Goal: Use online tool/utility: Utilize a website feature to perform a specific function

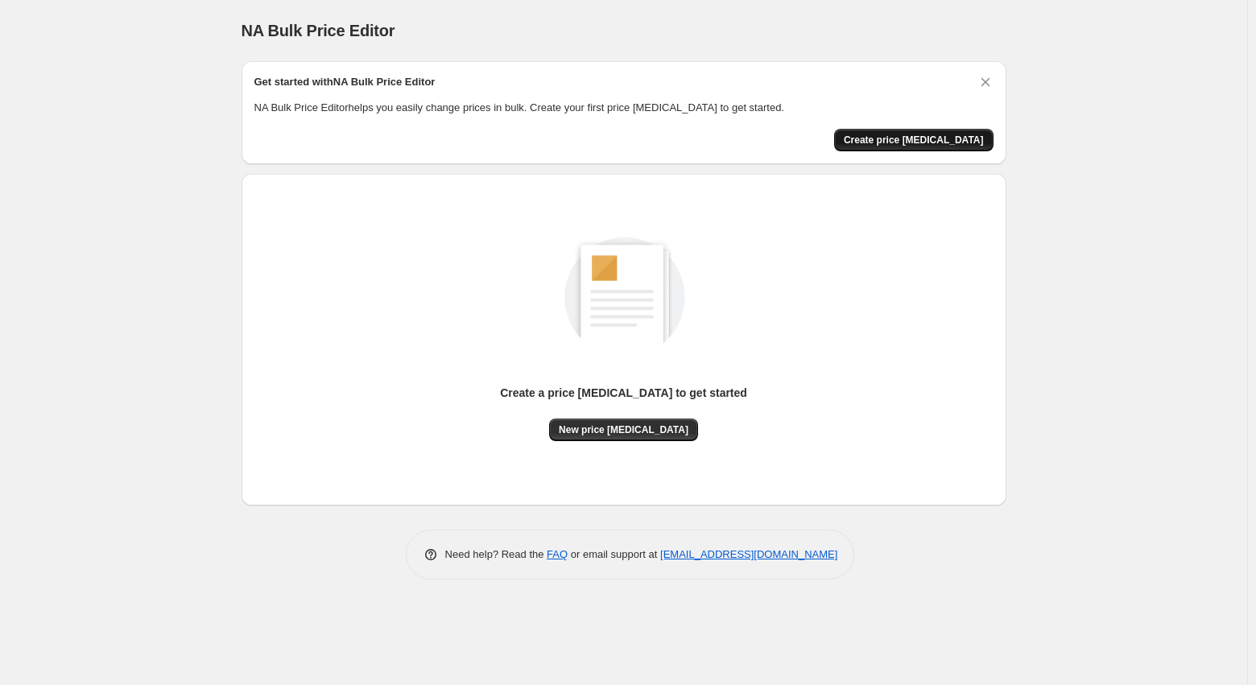
click at [922, 140] on span "Create price change job" at bounding box center [914, 140] width 140 height 13
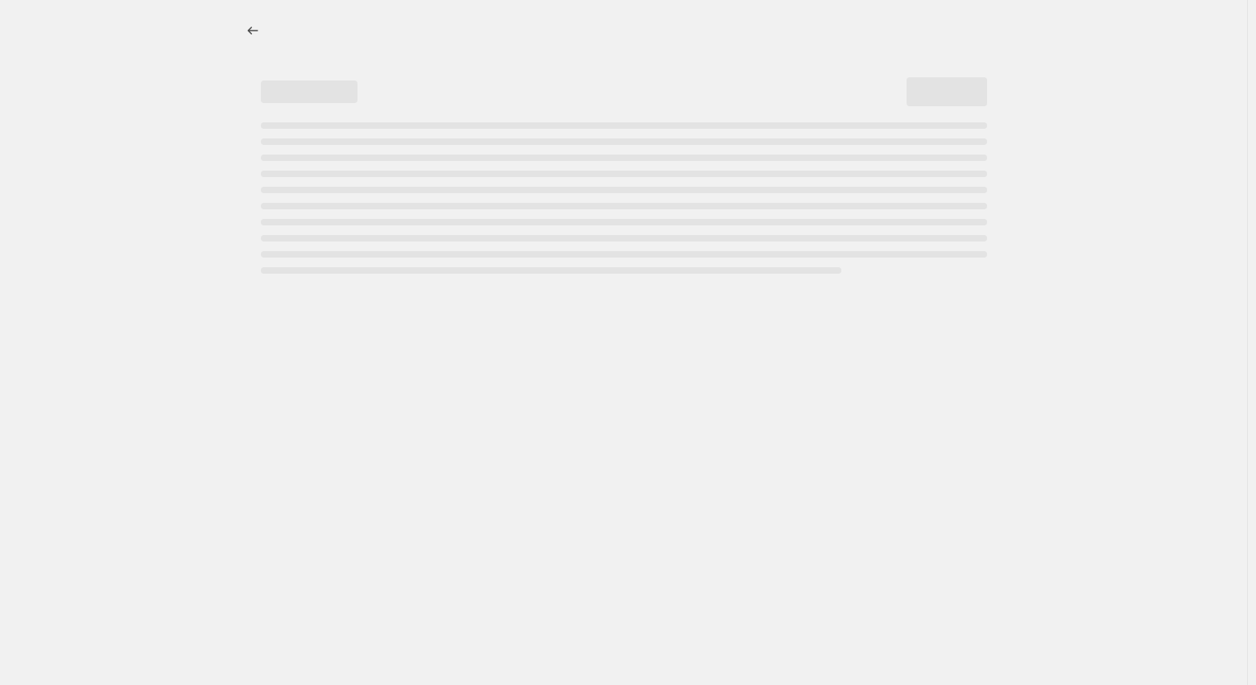
select select "percentage"
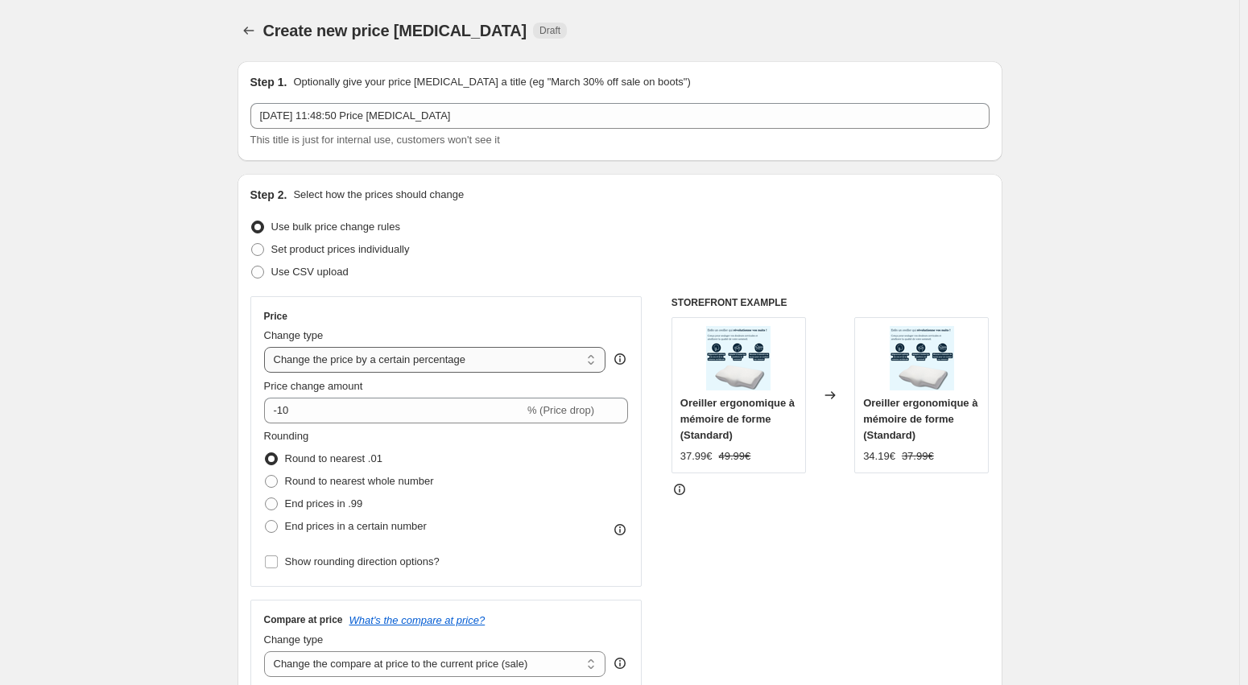
click at [429, 365] on select "Change the price to a certain amount Change the price by a certain amount Chang…" at bounding box center [435, 360] width 342 height 26
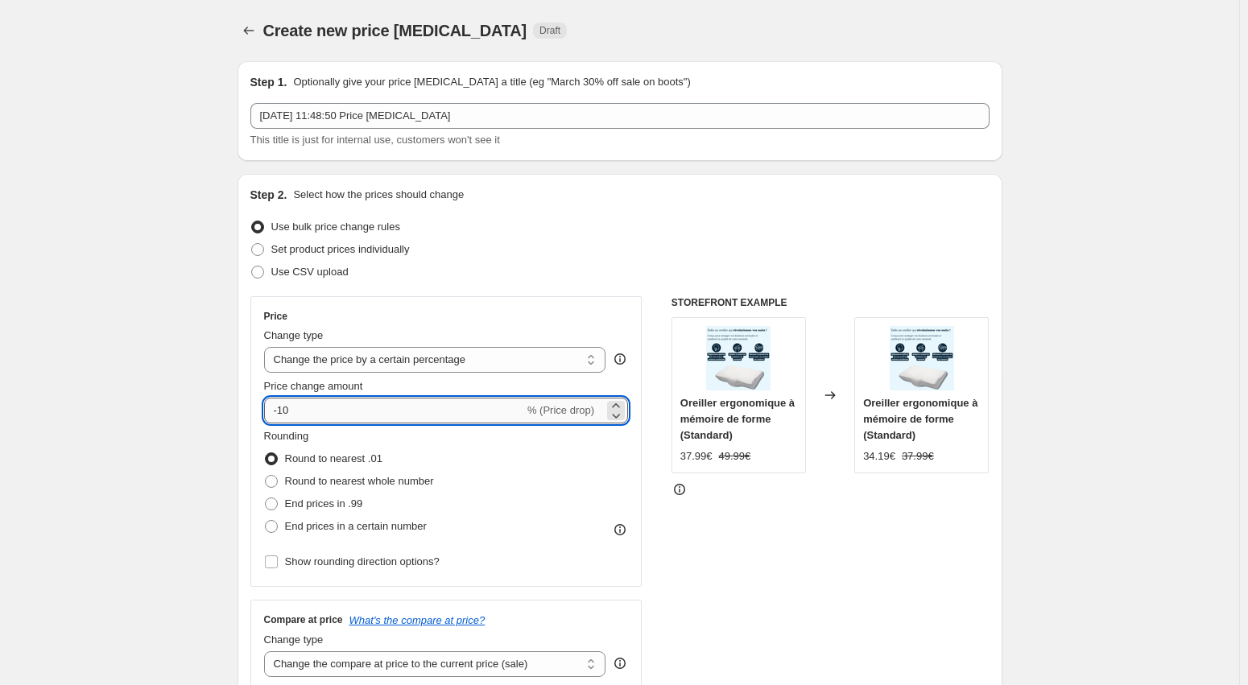
click at [391, 400] on input "-10" at bounding box center [394, 411] width 260 height 26
type input "-1"
type input "-50"
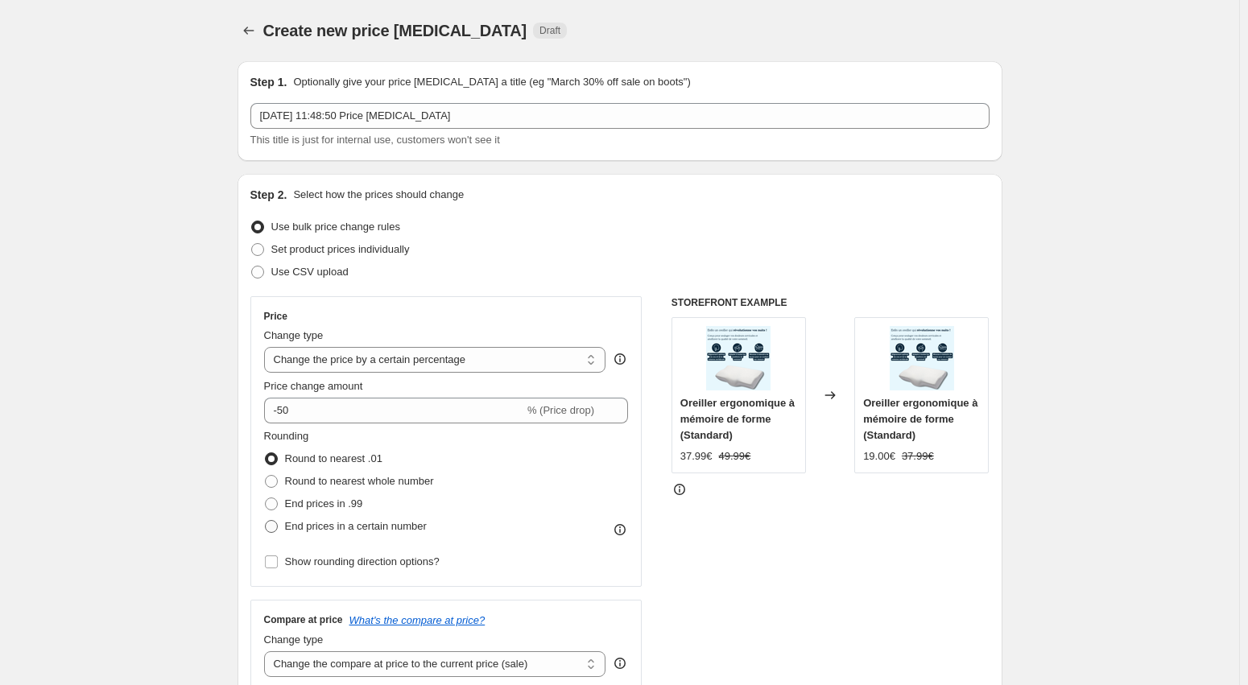
click at [276, 525] on span at bounding box center [271, 526] width 13 height 13
click at [266, 521] on input "End prices in a certain number" at bounding box center [265, 520] width 1 height 1
radio input "true"
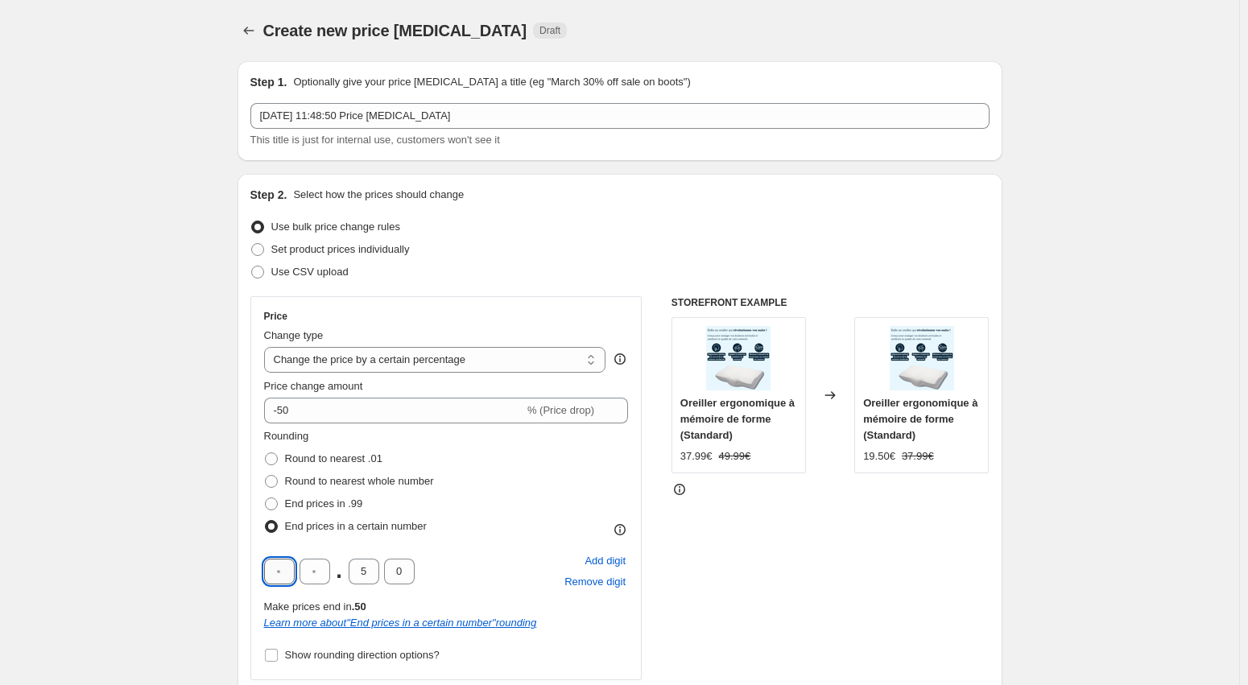
click at [279, 575] on input "text" at bounding box center [279, 572] width 31 height 26
click at [320, 570] on input "text" at bounding box center [315, 572] width 31 height 26
type input "9"
drag, startPoint x: 354, startPoint y: 572, endPoint x: 395, endPoint y: 572, distance: 41.1
click at [395, 572] on div "9 . 5 0" at bounding box center [339, 572] width 151 height 26
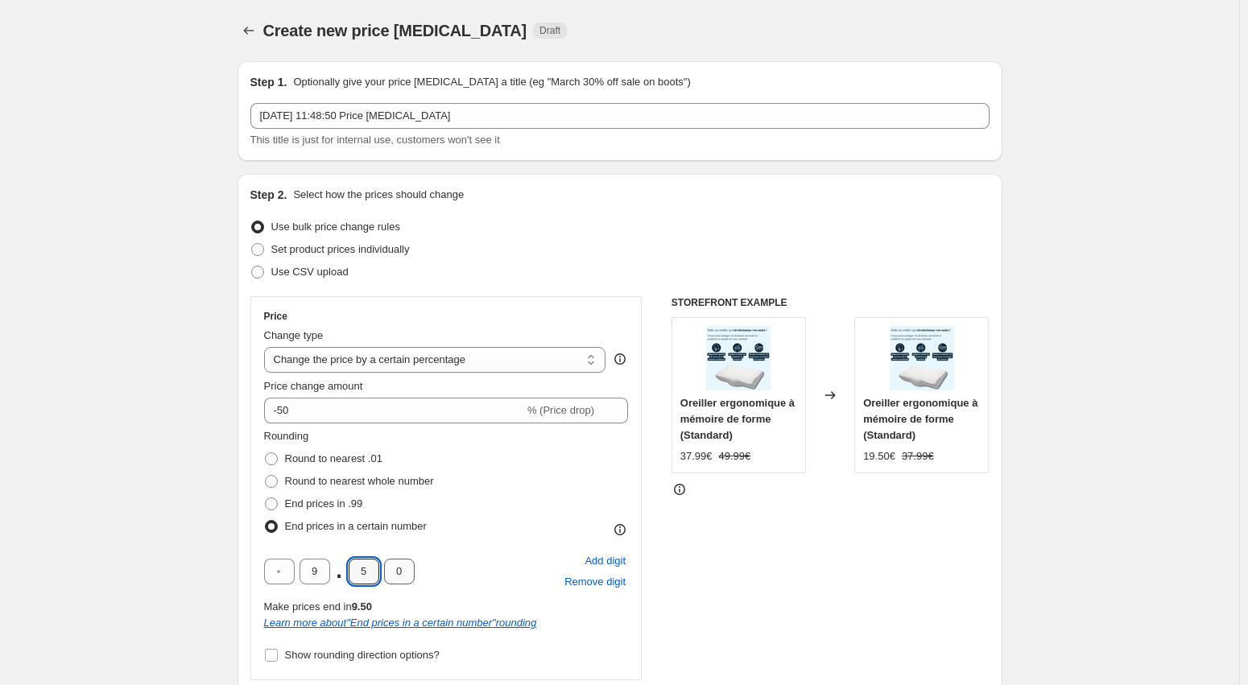
type input "0"
click at [767, 564] on div "STOREFRONT EXAMPLE Oreiller ergonomique à mémoire de forme (Standard) 37.99€ 49…" at bounding box center [831, 540] width 318 height 488
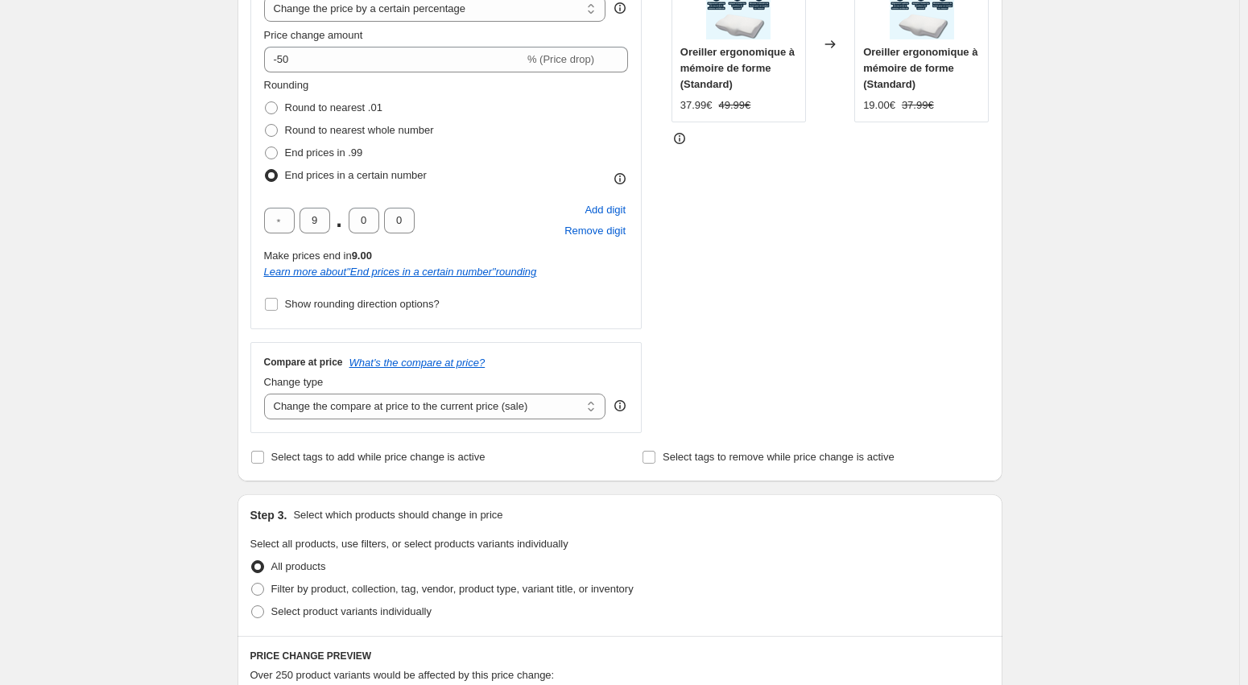
scroll to position [353, 0]
click at [396, 399] on select "Change the compare at price to the current price (sale) Change the compare at p…" at bounding box center [435, 405] width 342 height 26
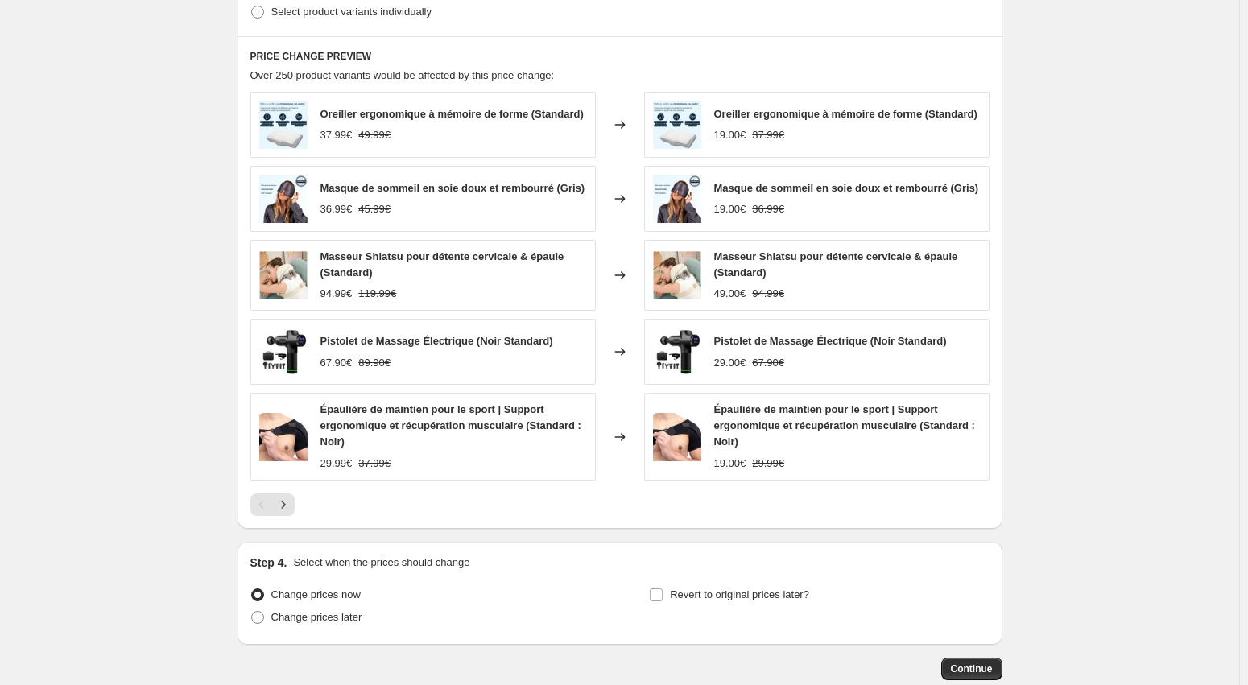
scroll to position [1045, 0]
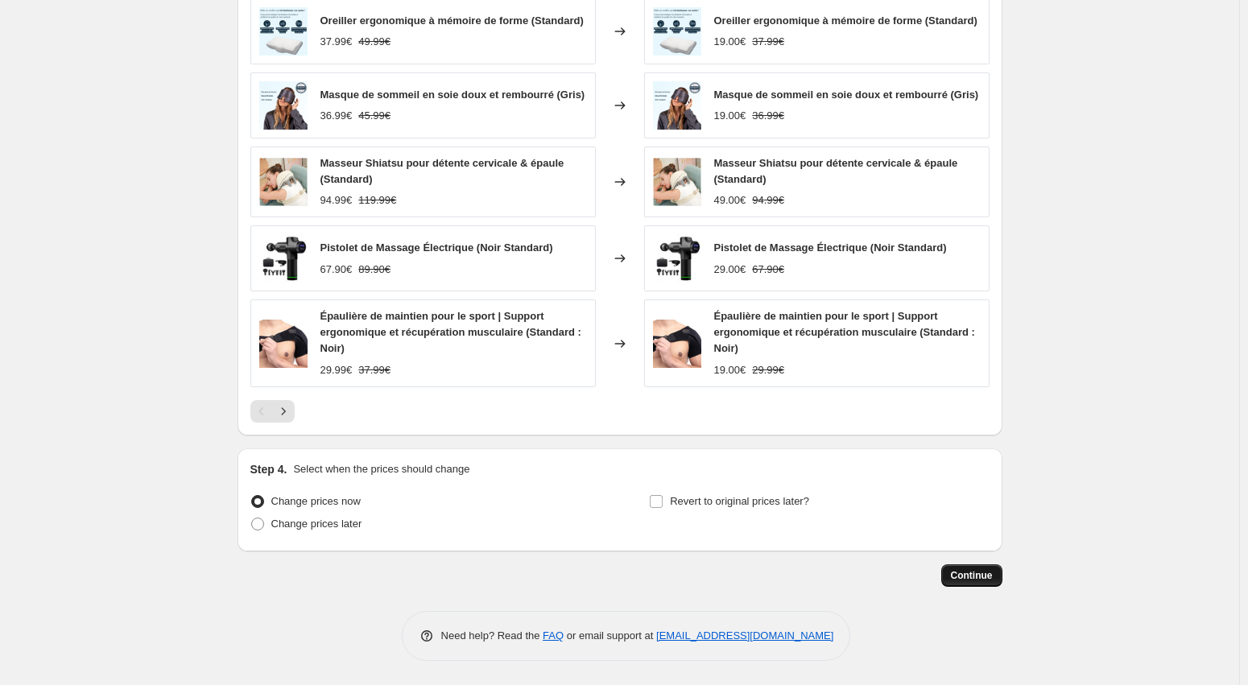
click at [974, 572] on span "Continue" at bounding box center [972, 575] width 42 height 13
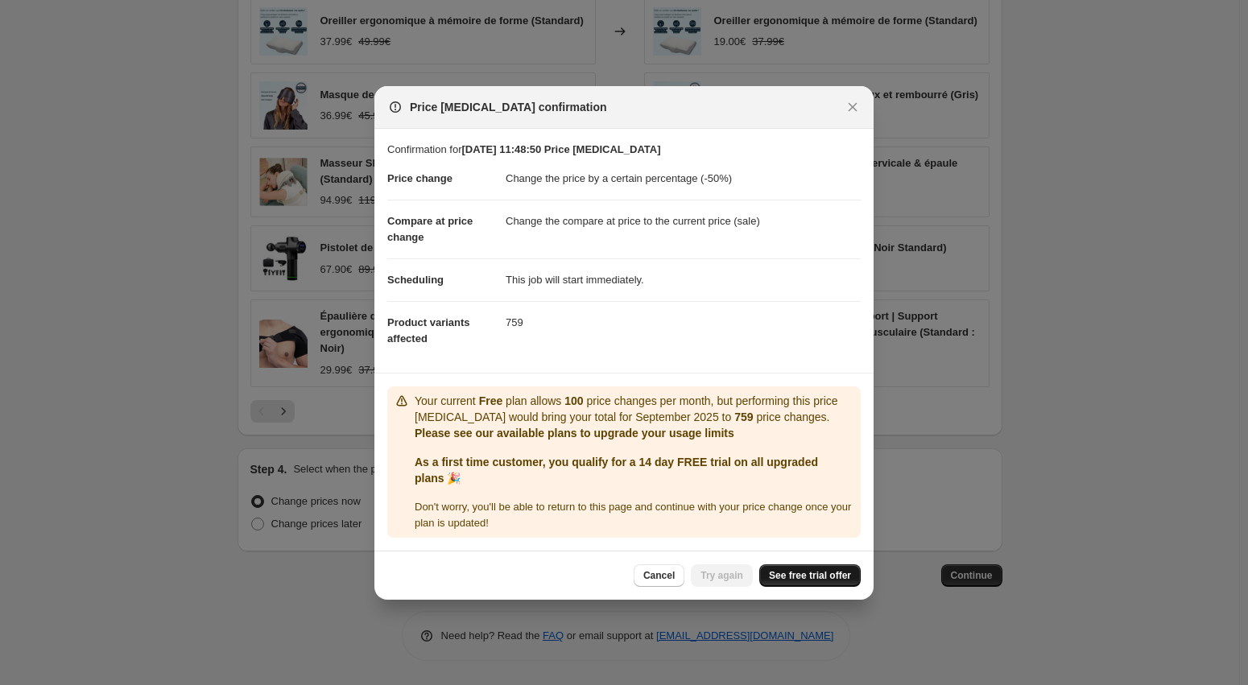
click at [795, 568] on link "See free trial offer" at bounding box center [809, 575] width 101 height 23
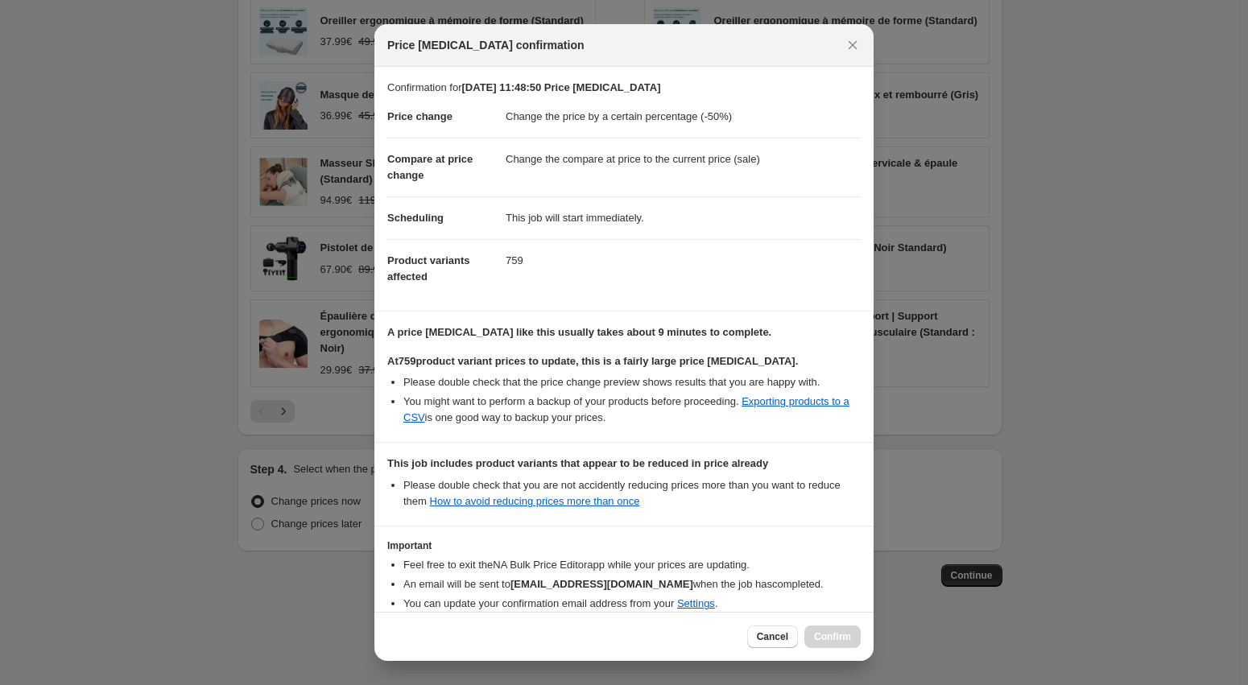
select select "percentage"
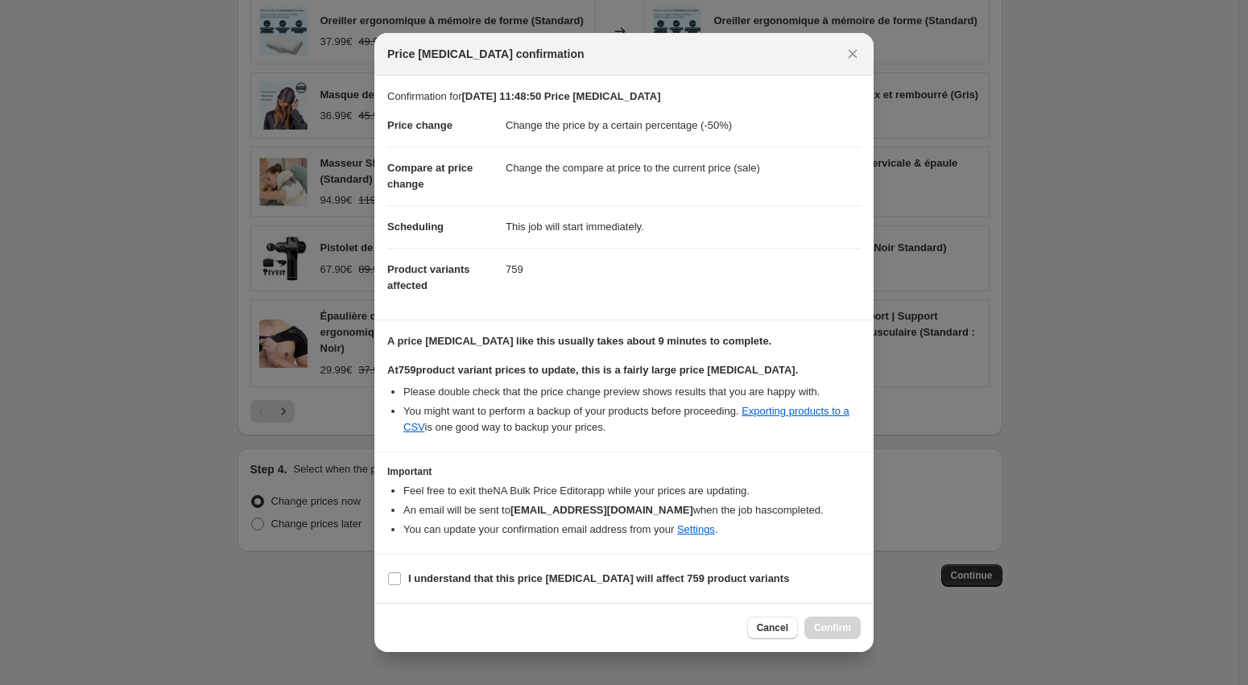
scroll to position [0, 0]
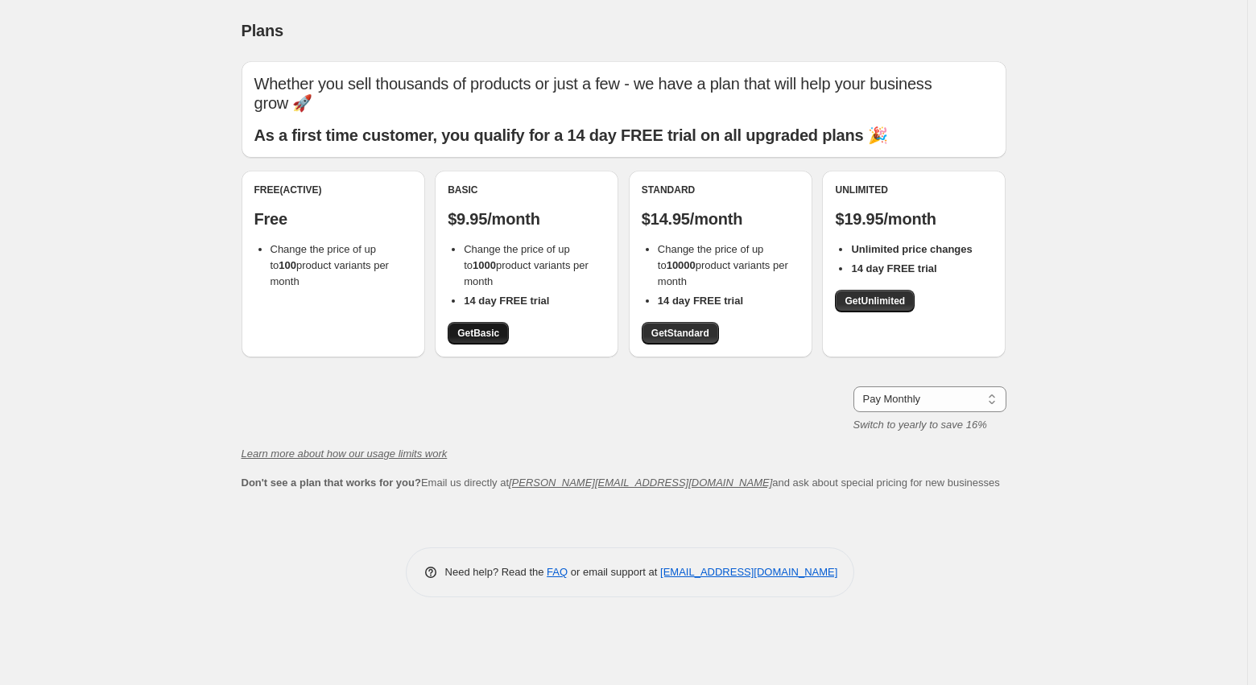
click at [480, 324] on link "Get Basic" at bounding box center [478, 333] width 61 height 23
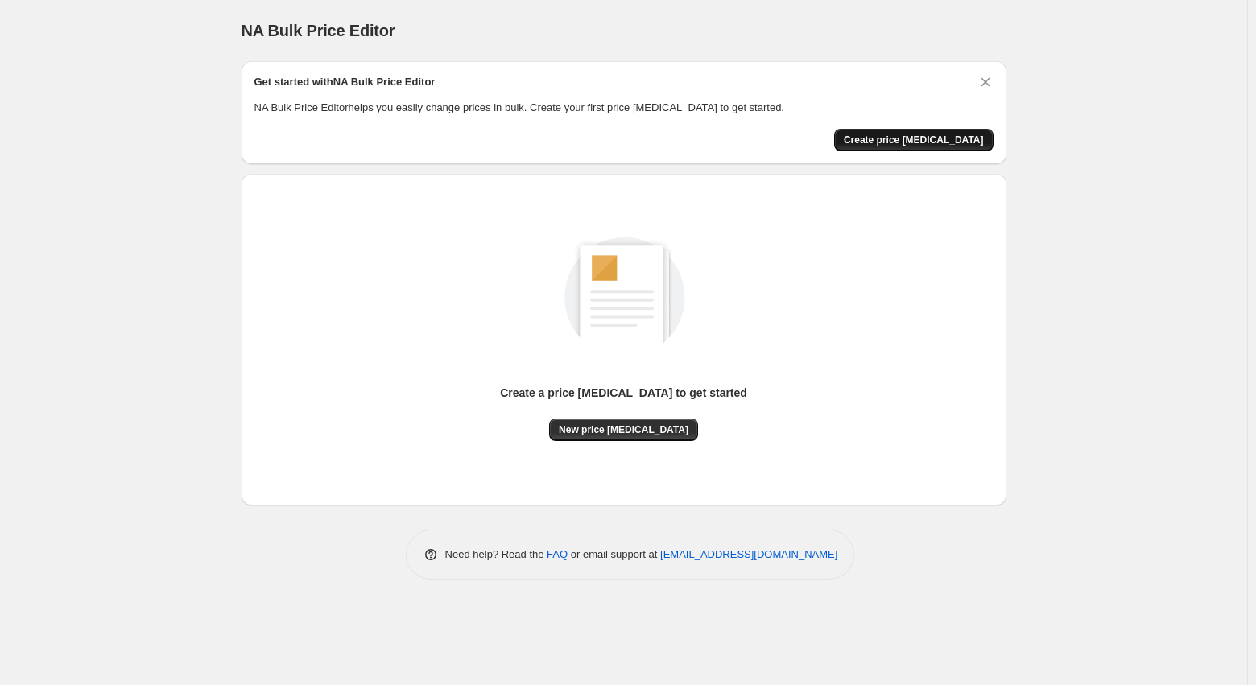
click at [883, 149] on button "Create price [MEDICAL_DATA]" at bounding box center [913, 140] width 159 height 23
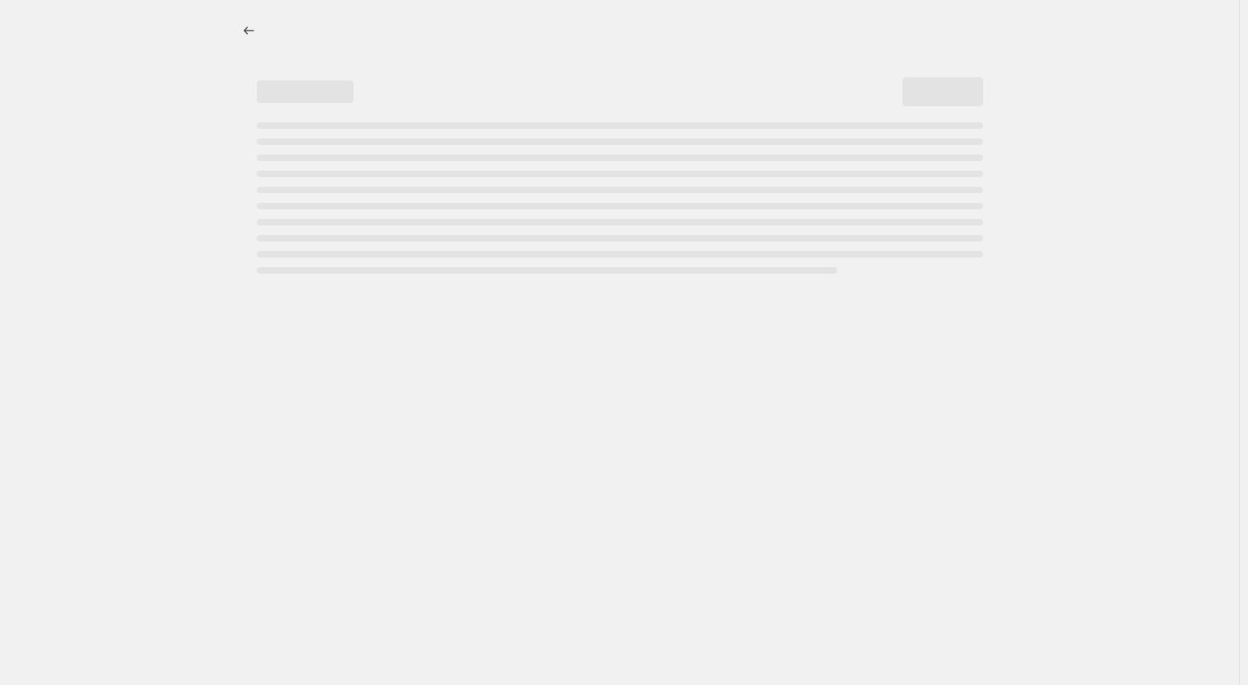
select select "percentage"
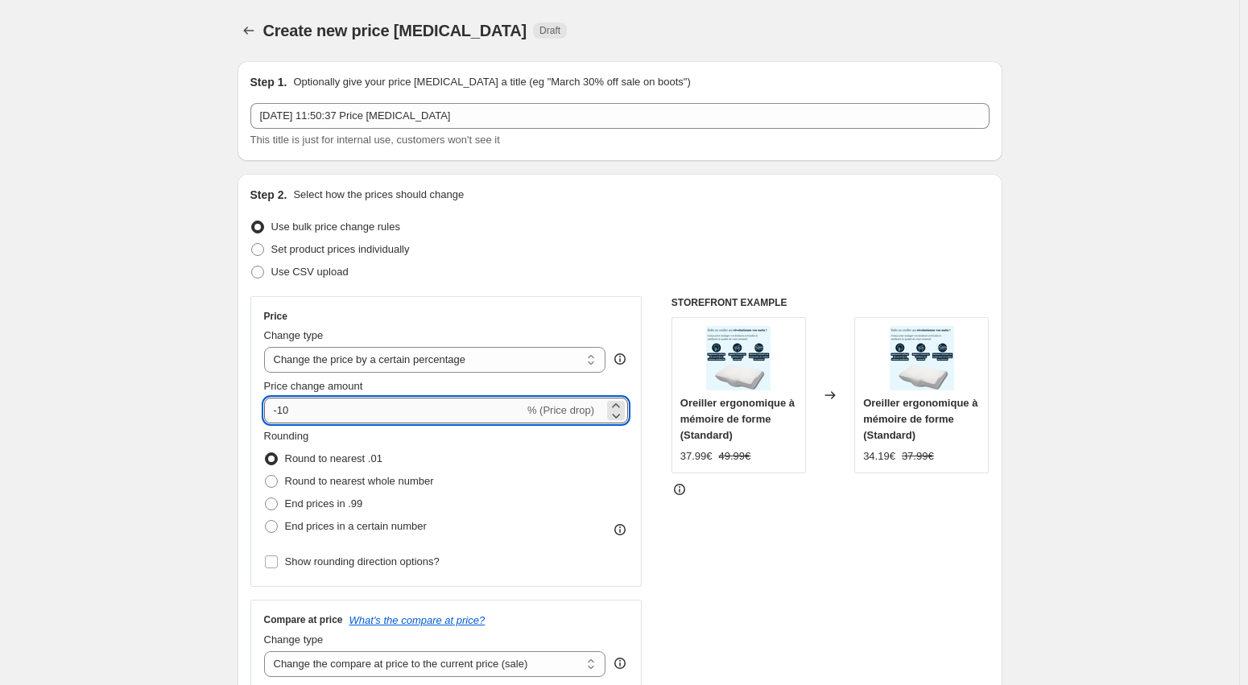
click at [389, 411] on input "-10" at bounding box center [394, 411] width 260 height 26
type input "-1"
type input "-5"
type input "-50"
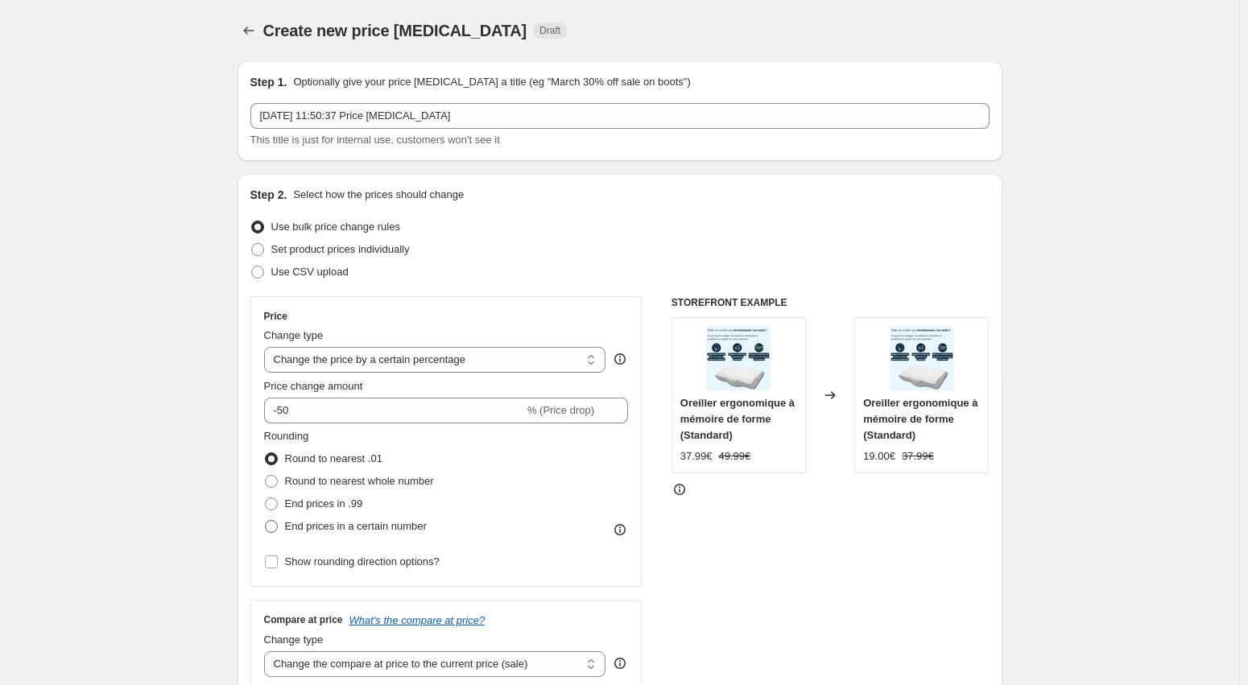
click at [302, 520] on span "End prices in a certain number" at bounding box center [356, 526] width 142 height 12
click at [266, 520] on input "End prices in a certain number" at bounding box center [265, 520] width 1 height 1
radio input "true"
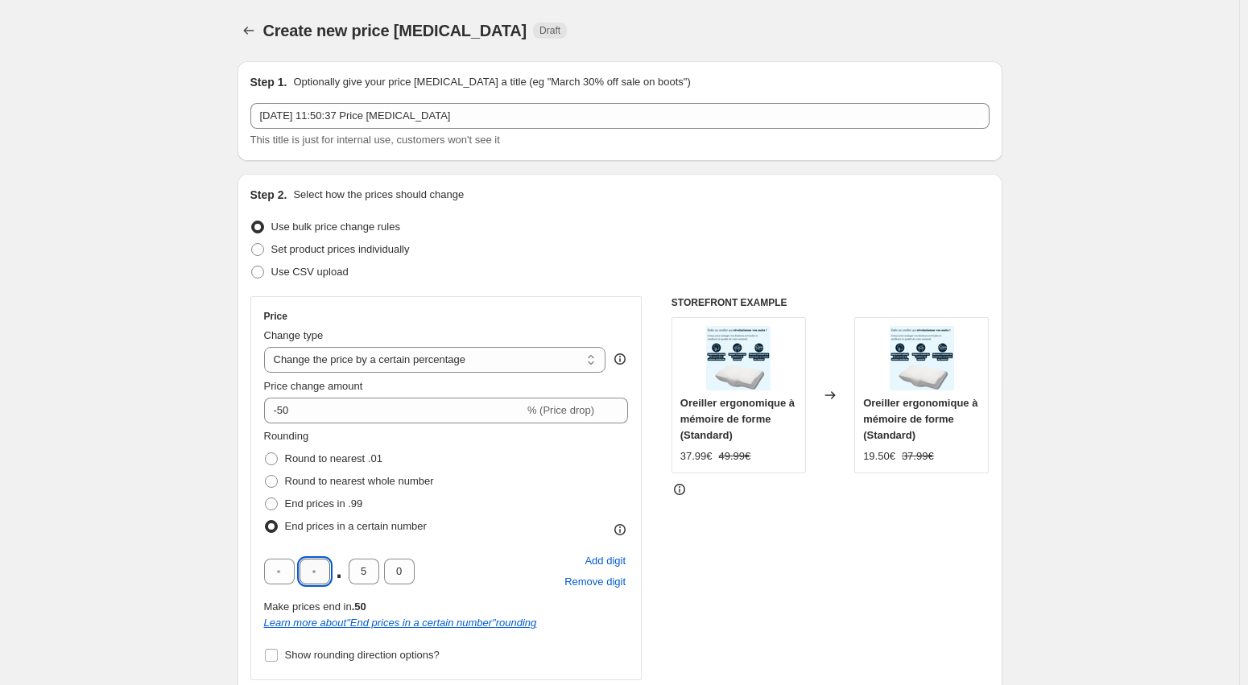
click at [329, 562] on input "text" at bounding box center [315, 572] width 31 height 26
type input "9"
drag, startPoint x: 362, startPoint y: 564, endPoint x: 374, endPoint y: 565, distance: 12.9
click at [374, 565] on input "5" at bounding box center [364, 572] width 31 height 26
type input "0"
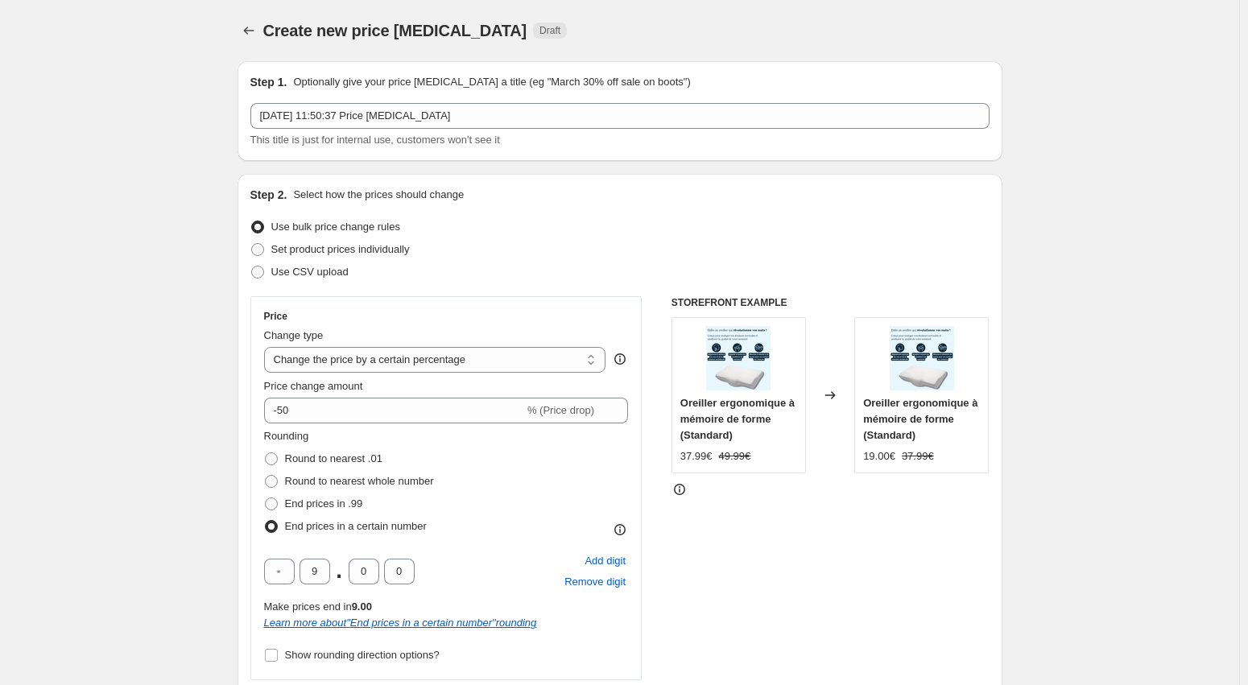
click at [511, 577] on div "9 . 0 0 Add digit Remove digit" at bounding box center [446, 572] width 365 height 42
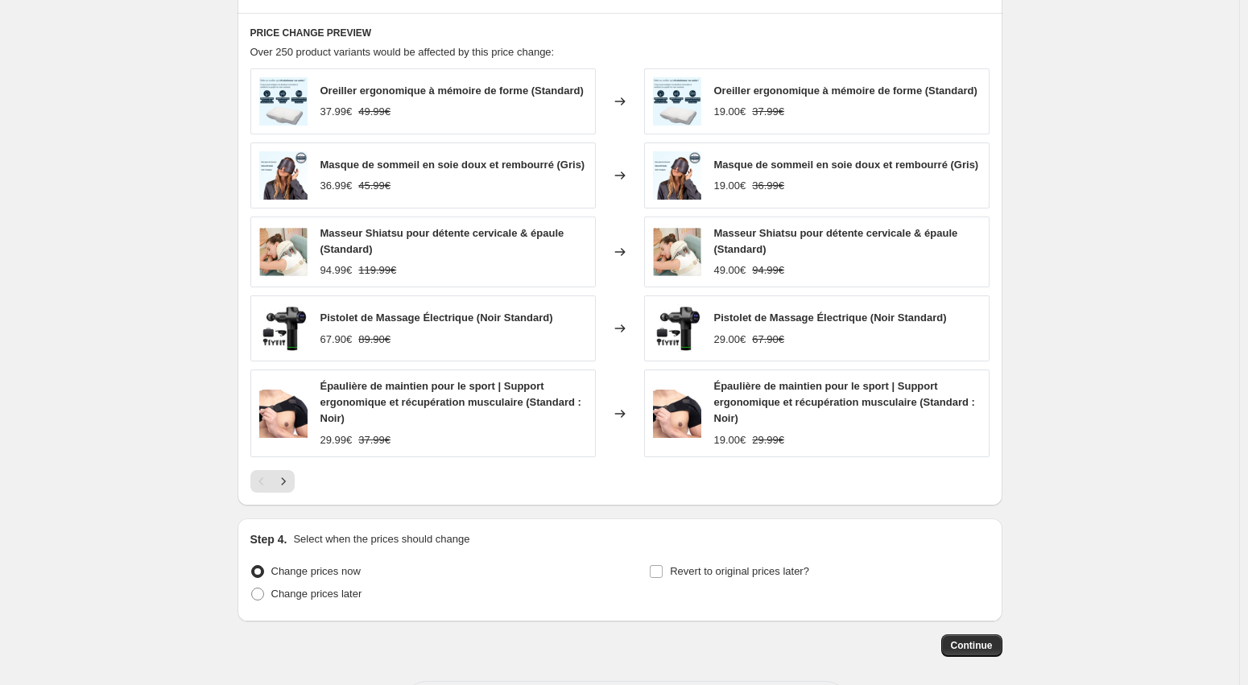
scroll to position [1045, 0]
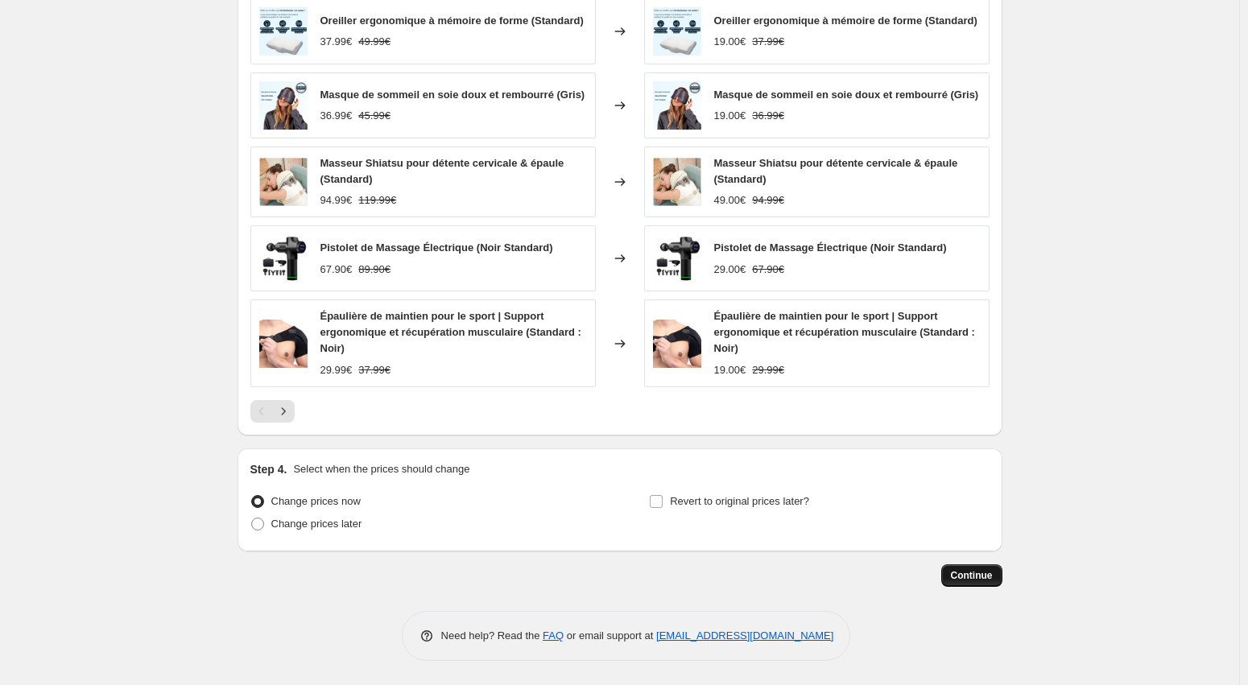
click at [973, 577] on span "Continue" at bounding box center [972, 575] width 42 height 13
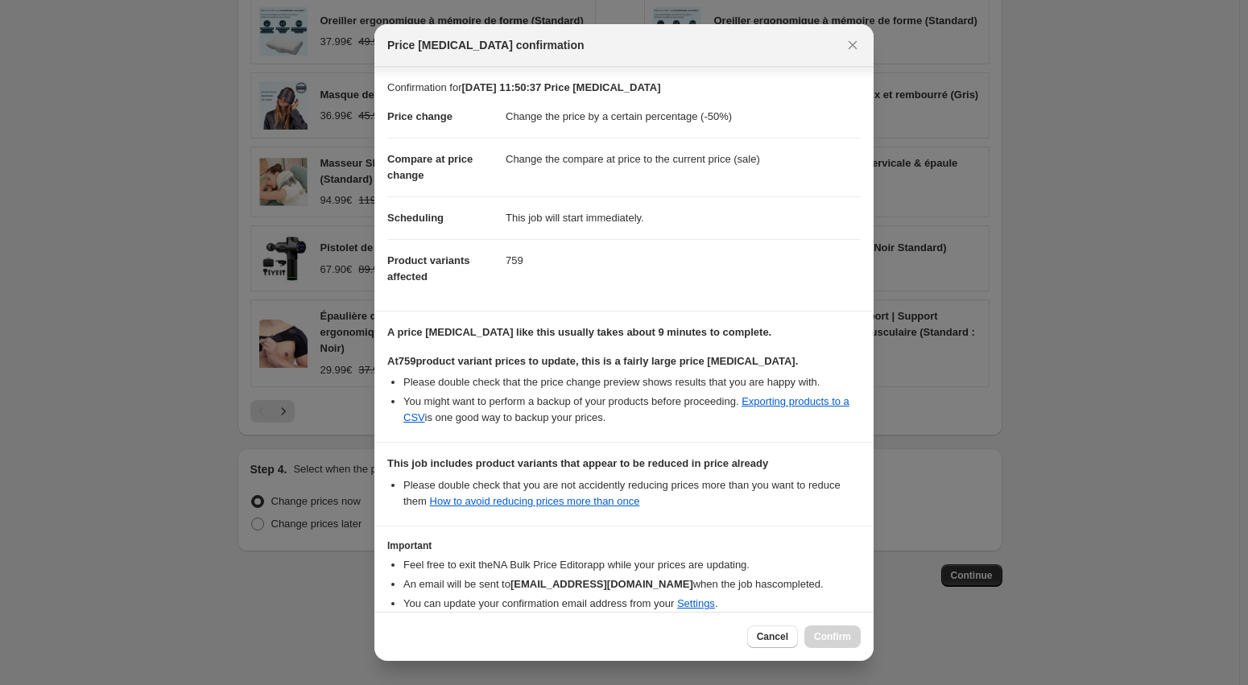
scroll to position [81, 0]
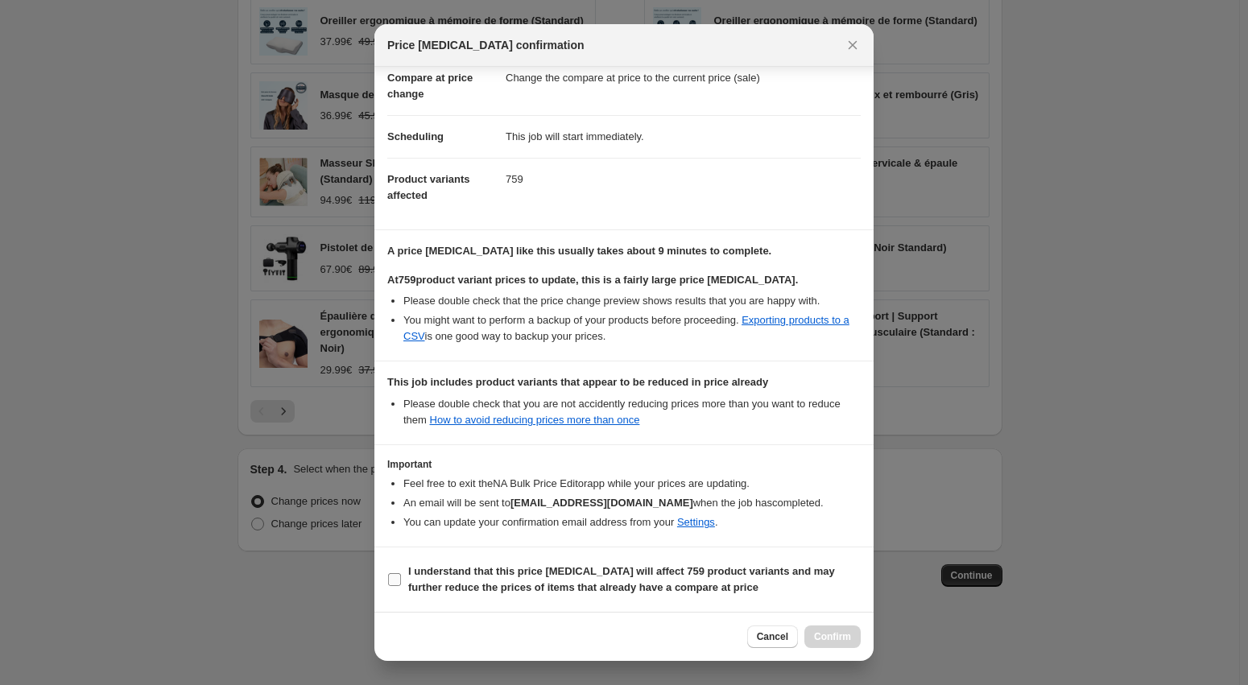
click at [521, 573] on b "I understand that this price [MEDICAL_DATA] will affect 759 product variants an…" at bounding box center [621, 579] width 427 height 28
click at [401, 573] on input "I understand that this price [MEDICAL_DATA] will affect 759 product variants an…" at bounding box center [394, 579] width 13 height 13
checkbox input "true"
click at [837, 634] on span "Confirm" at bounding box center [832, 637] width 37 height 13
